Goal: Transaction & Acquisition: Purchase product/service

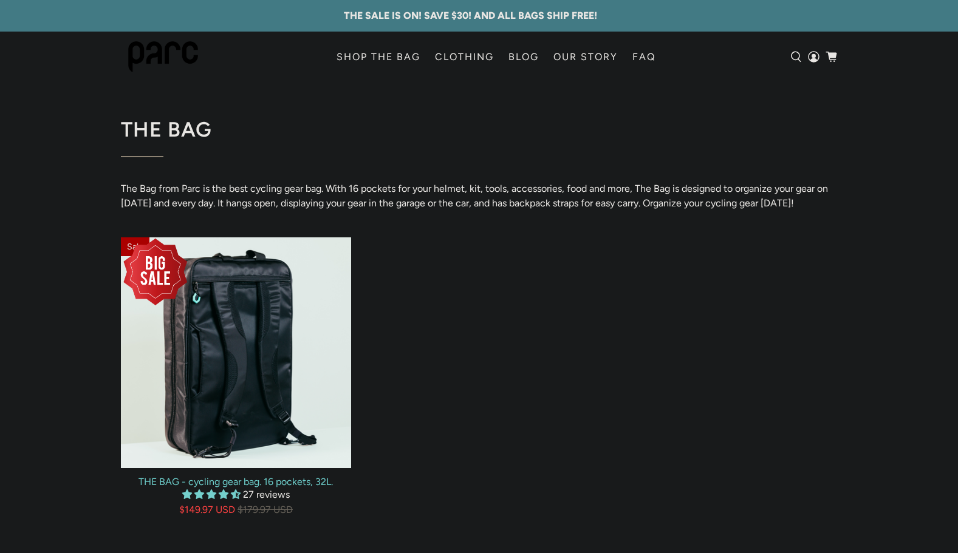
click at [247, 325] on div "Sale" at bounding box center [236, 353] width 231 height 231
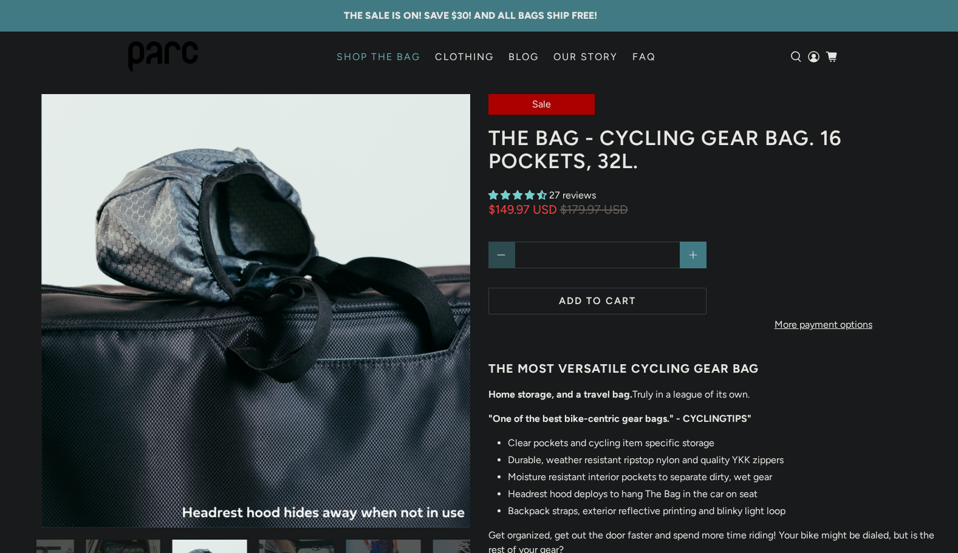
click at [450, 306] on icon "Next" at bounding box center [451, 310] width 12 height 15
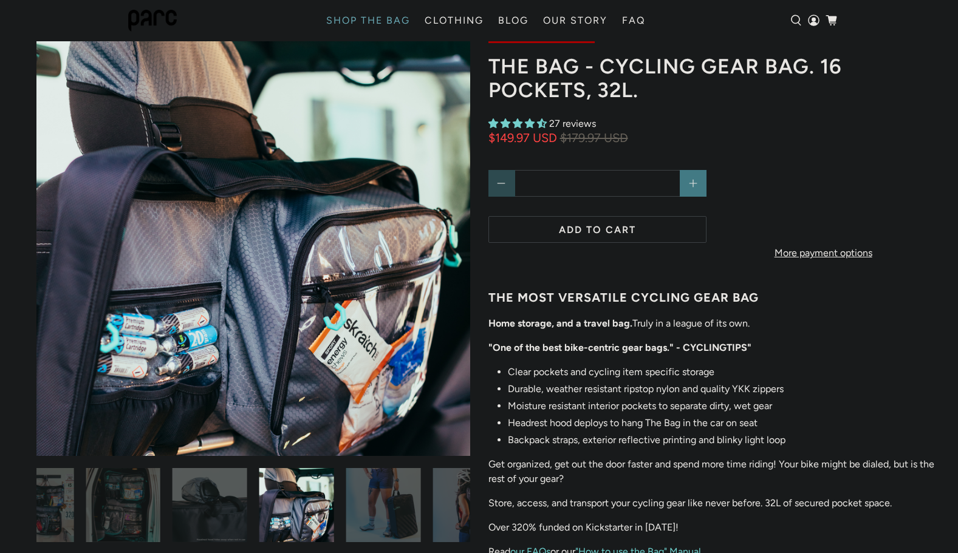
scroll to position [119, 0]
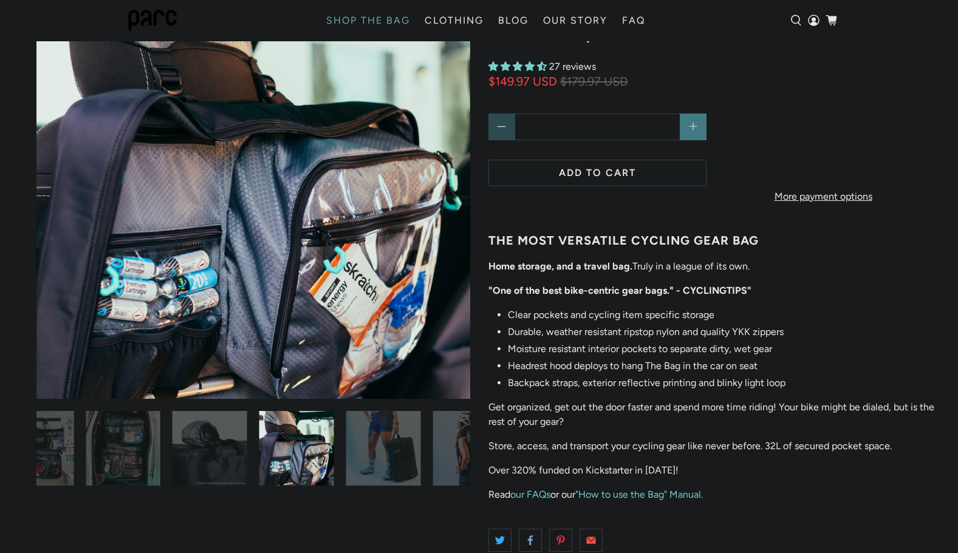
click at [452, 187] on icon "Next" at bounding box center [451, 182] width 12 height 15
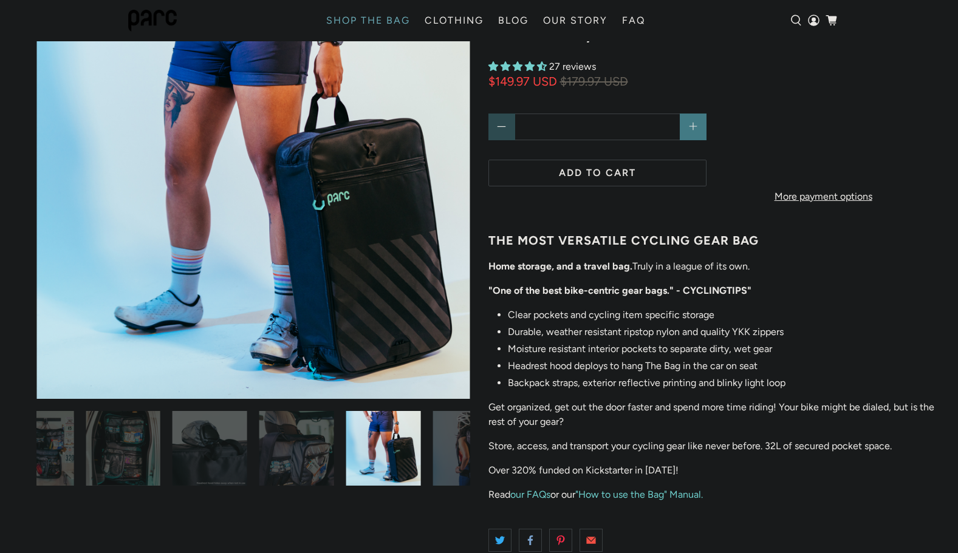
click at [452, 187] on icon "Next" at bounding box center [451, 182] width 12 height 15
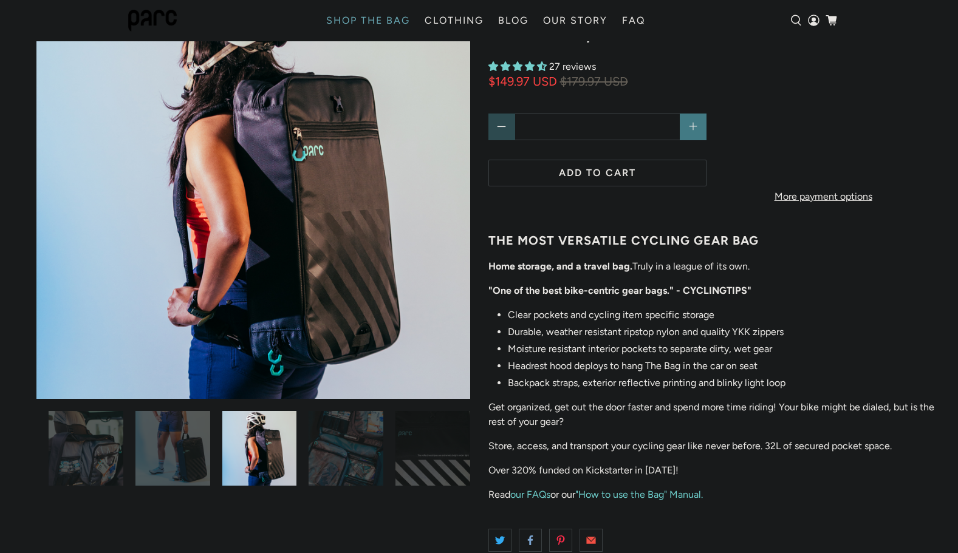
click at [452, 187] on icon "Next" at bounding box center [451, 182] width 12 height 15
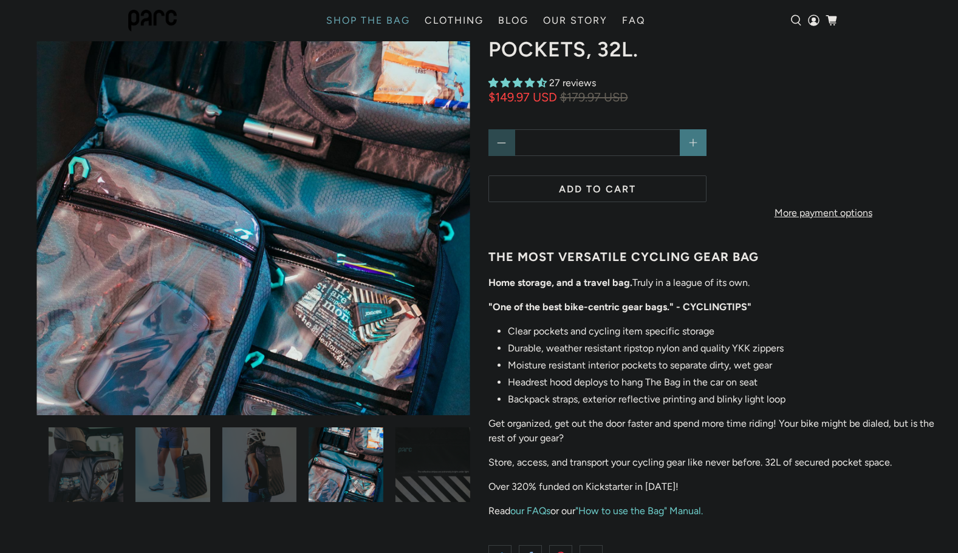
scroll to position [121, 0]
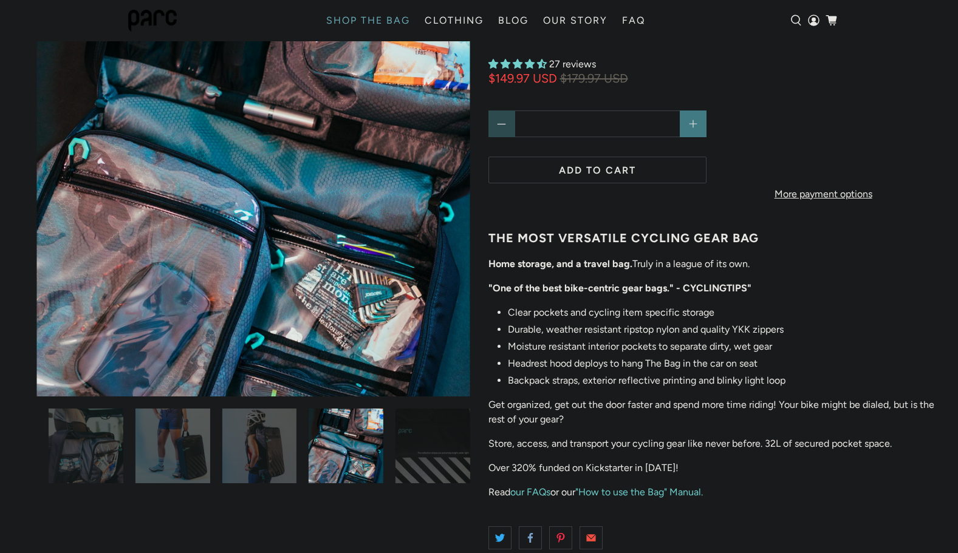
click at [434, 213] on img at bounding box center [253, 181] width 434 height 434
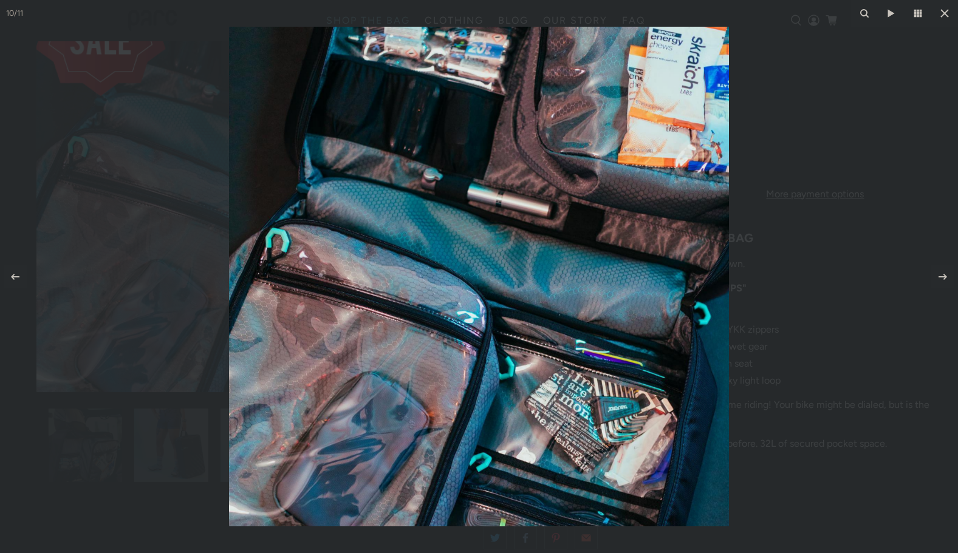
click at [939, 278] on icon at bounding box center [943, 277] width 15 height 15
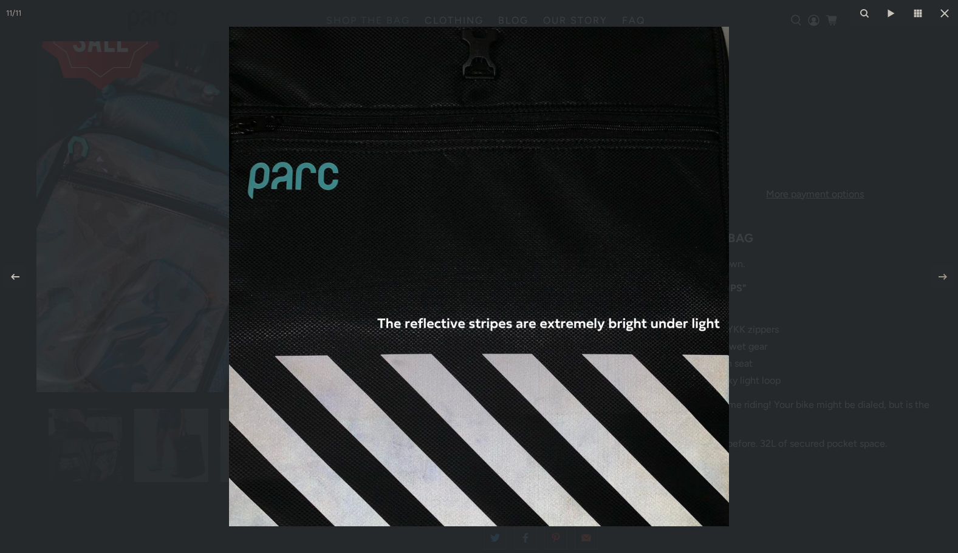
click at [16, 280] on icon at bounding box center [15, 277] width 15 height 15
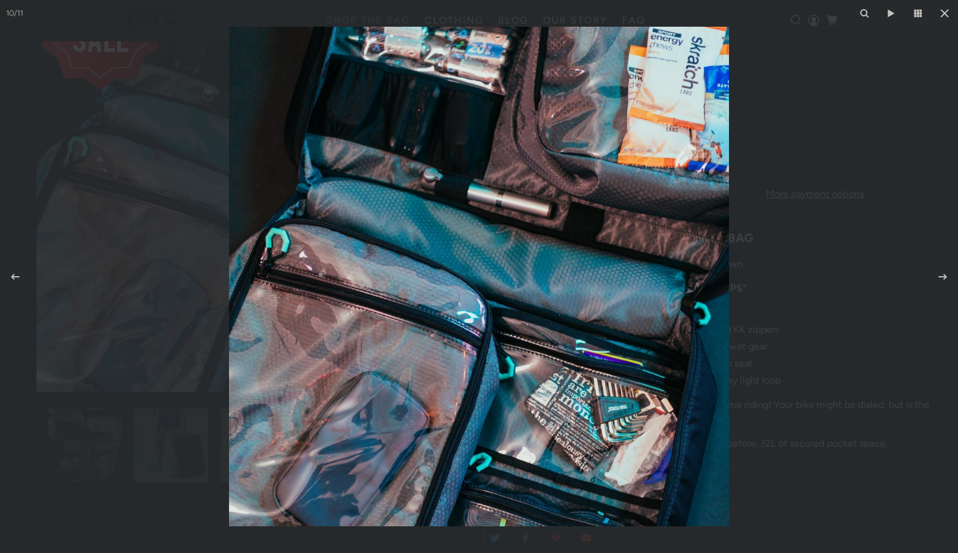
click at [16, 280] on icon at bounding box center [15, 277] width 15 height 15
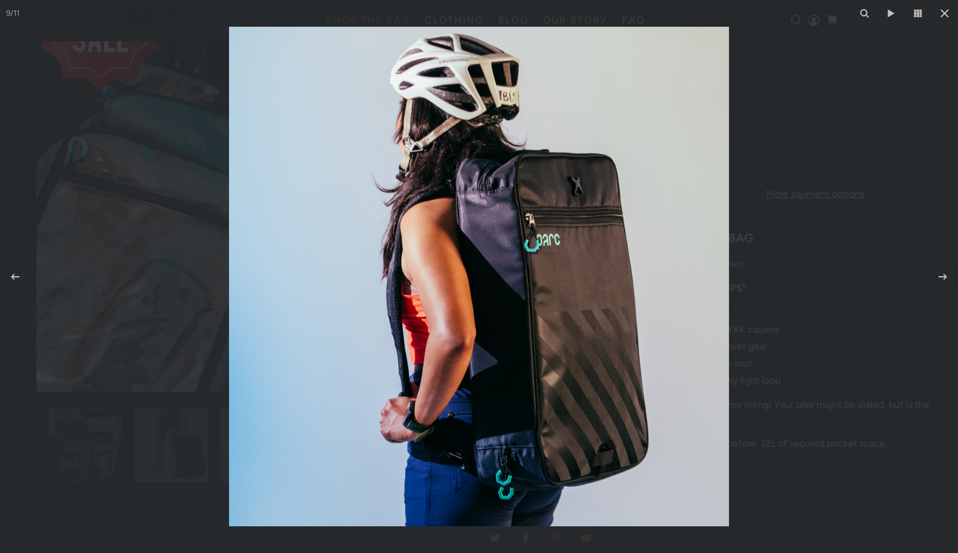
click at [16, 280] on div "9 / 11" at bounding box center [479, 276] width 958 height 553
click at [15, 278] on icon at bounding box center [15, 277] width 15 height 15
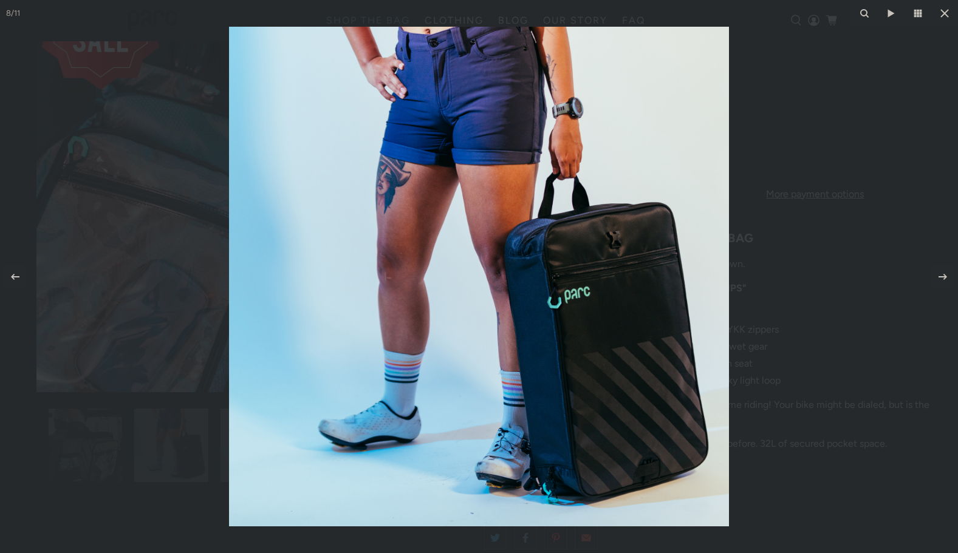
click at [15, 278] on icon at bounding box center [15, 277] width 15 height 15
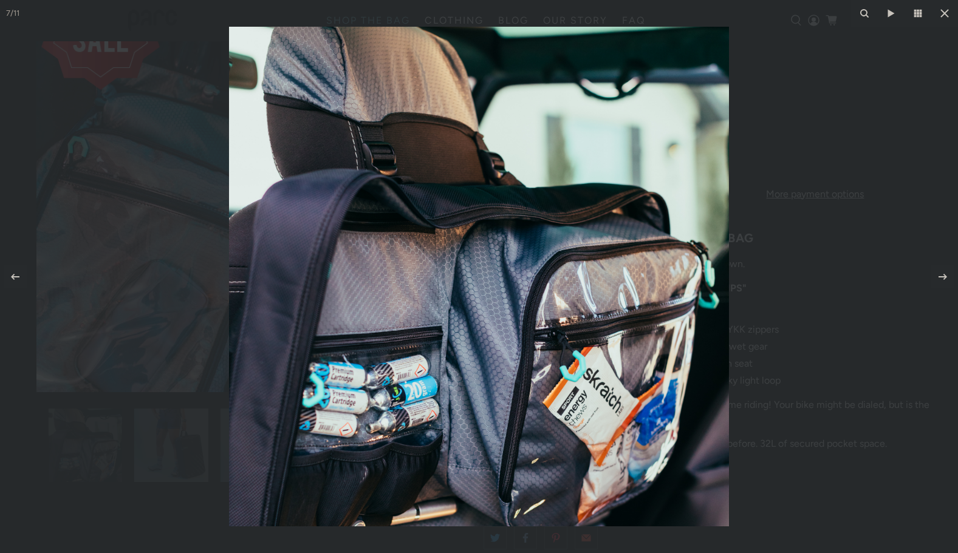
click at [15, 278] on icon at bounding box center [15, 277] width 15 height 15
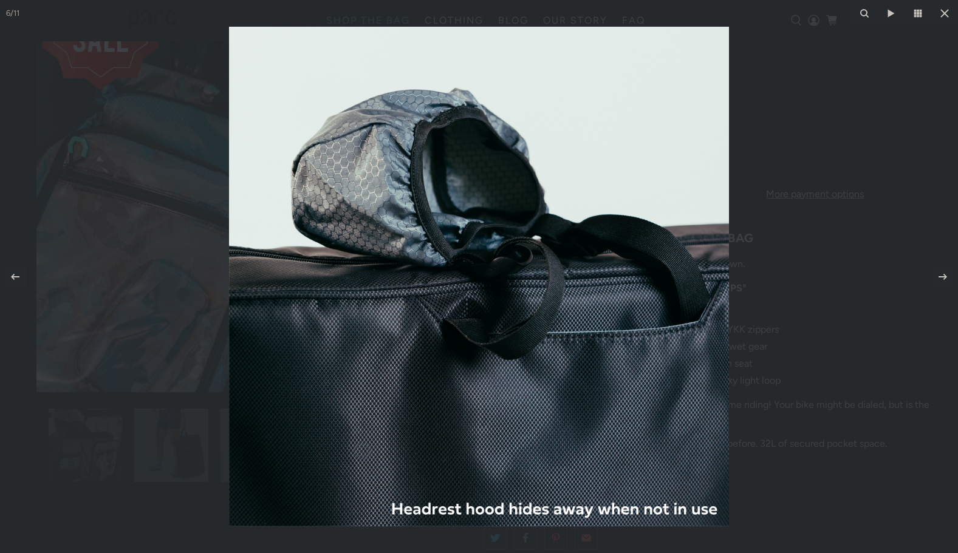
click at [15, 278] on icon at bounding box center [15, 277] width 15 height 15
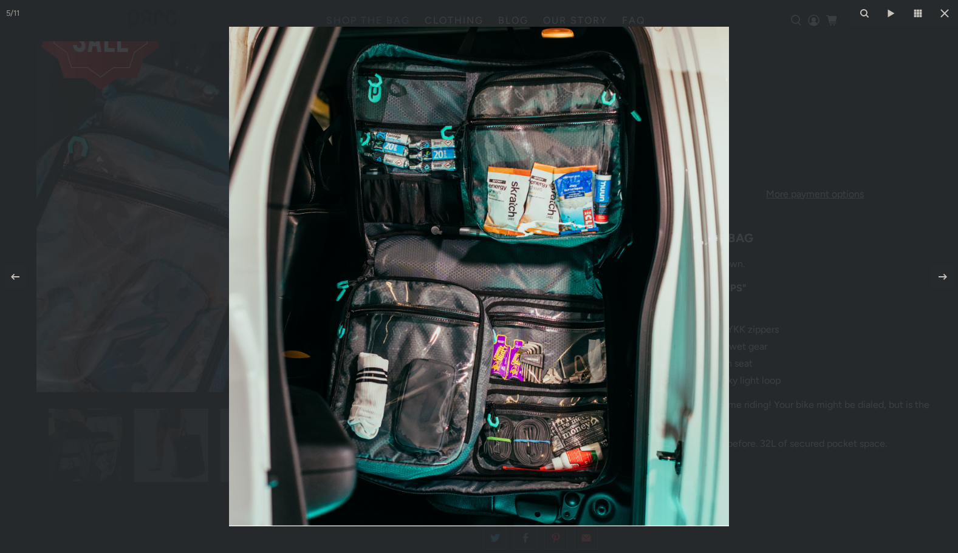
click at [15, 278] on icon at bounding box center [15, 277] width 15 height 15
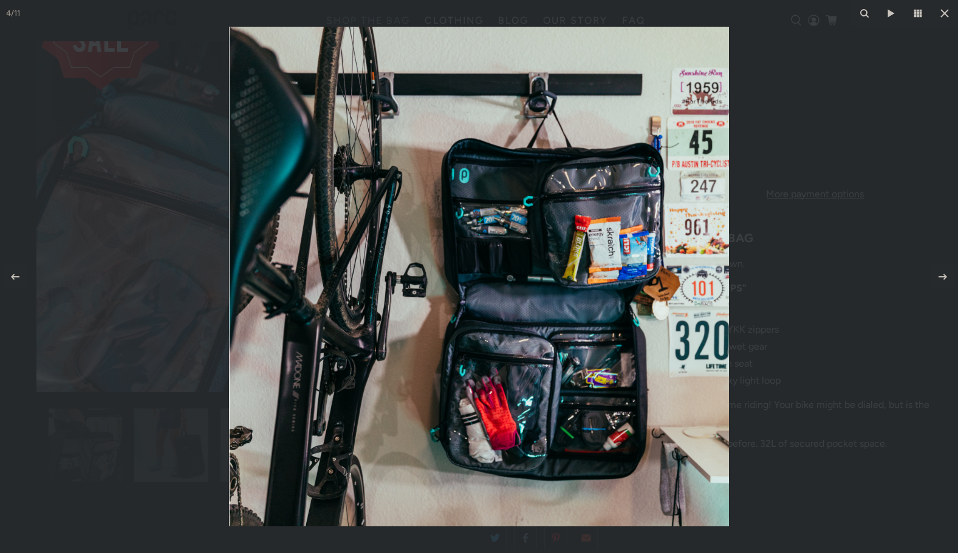
click at [15, 278] on div "4 / 11" at bounding box center [479, 276] width 958 height 553
click at [15, 278] on icon at bounding box center [15, 277] width 15 height 15
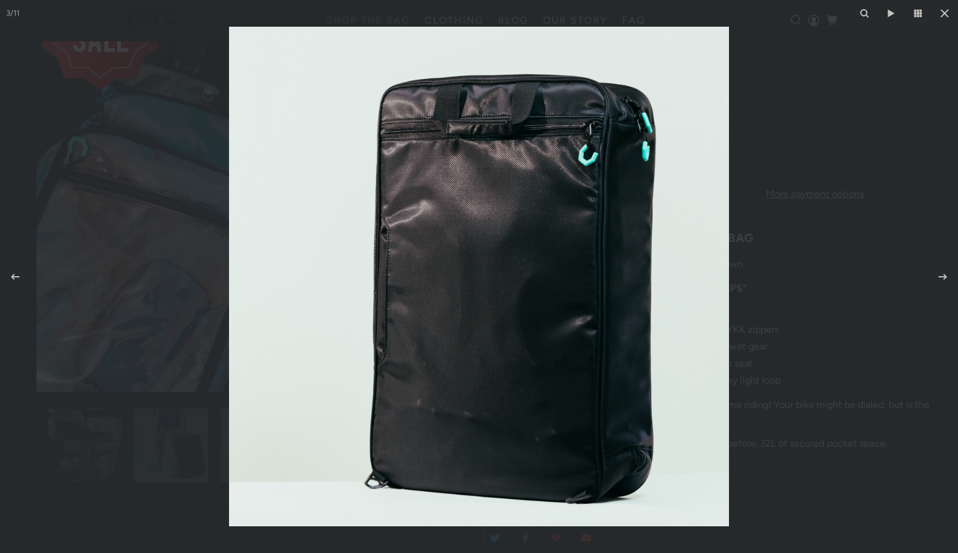
click at [15, 278] on icon at bounding box center [15, 277] width 15 height 15
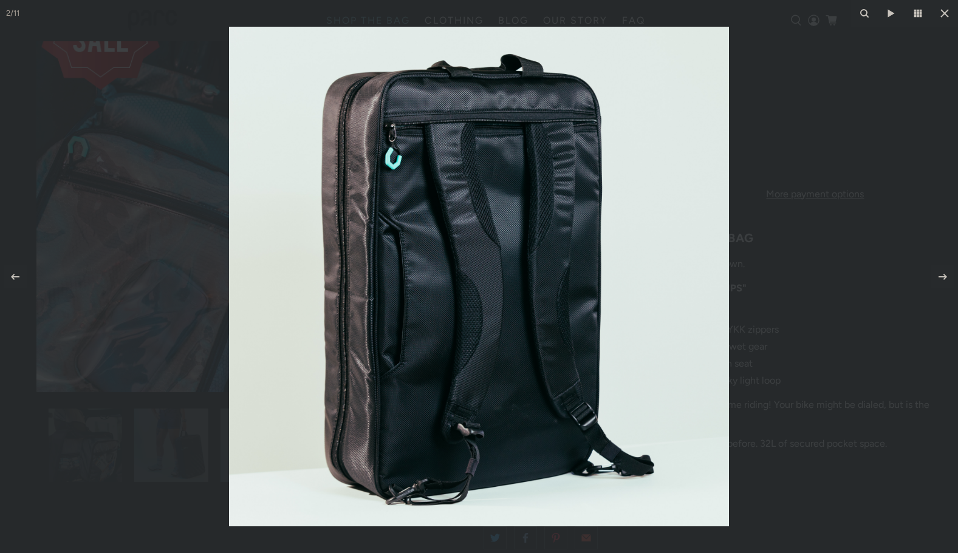
click at [15, 278] on icon at bounding box center [15, 277] width 15 height 15
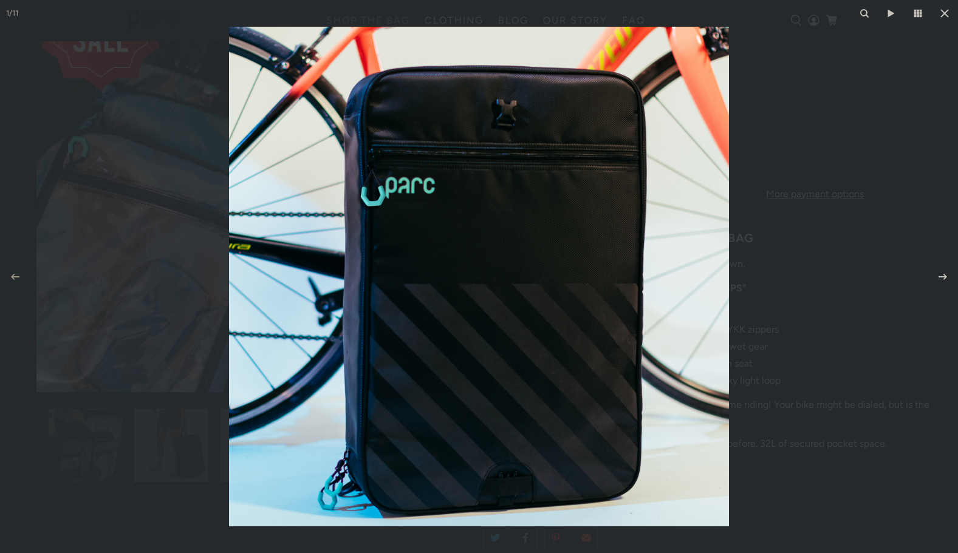
click at [942, 14] on icon at bounding box center [944, 13] width 15 height 15
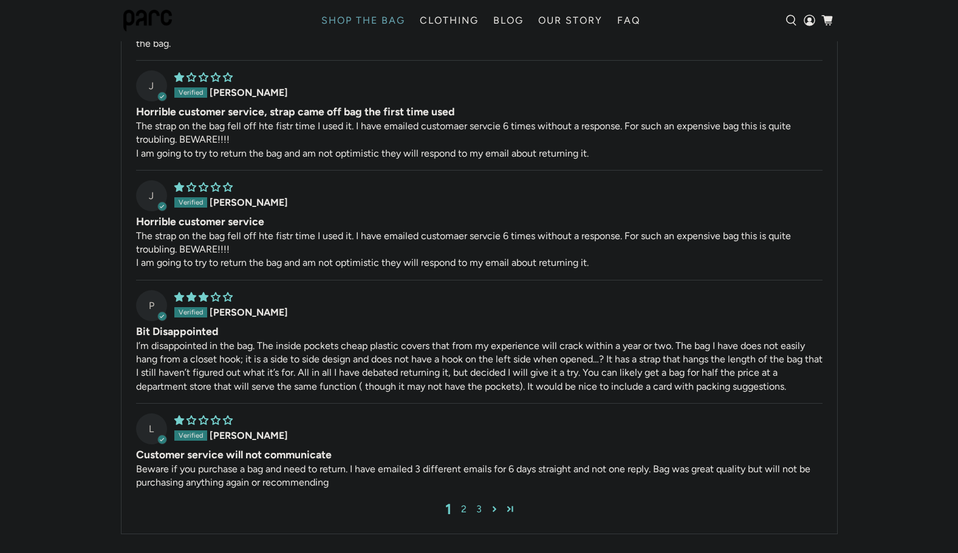
scroll to position [3896, 0]
